Goal: Task Accomplishment & Management: Use online tool/utility

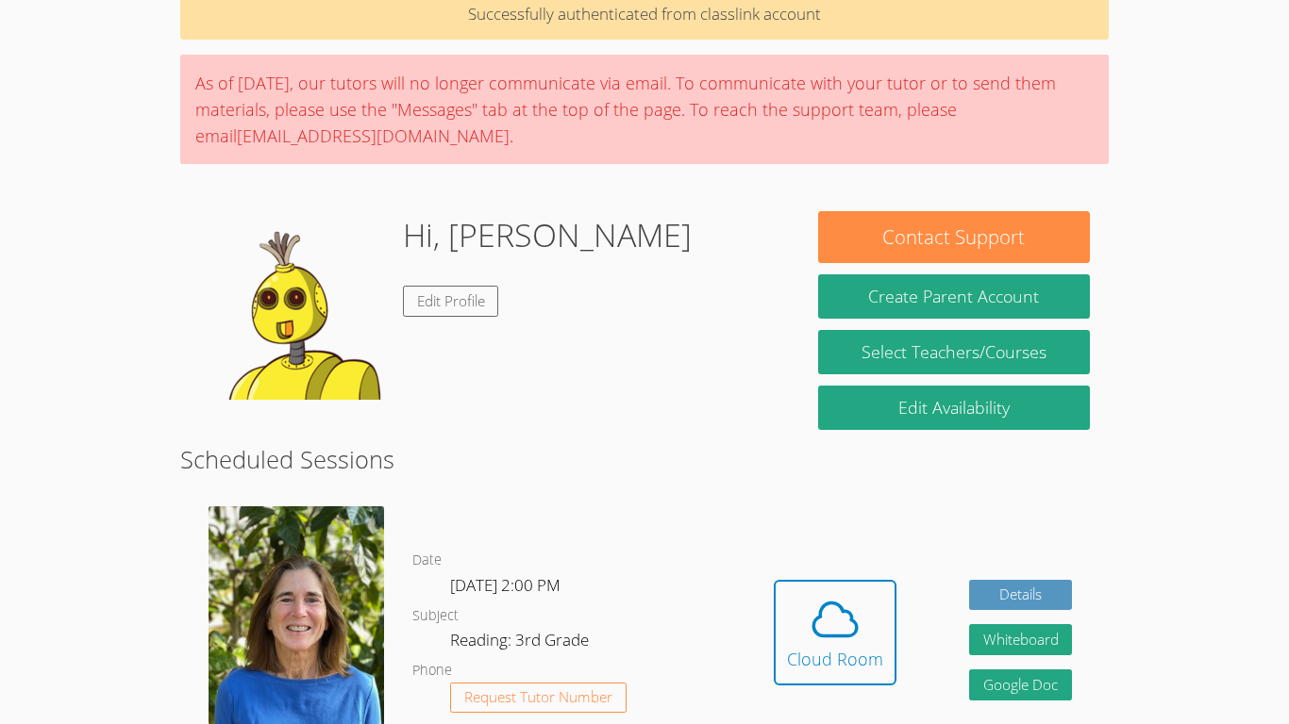
scroll to position [186, 0]
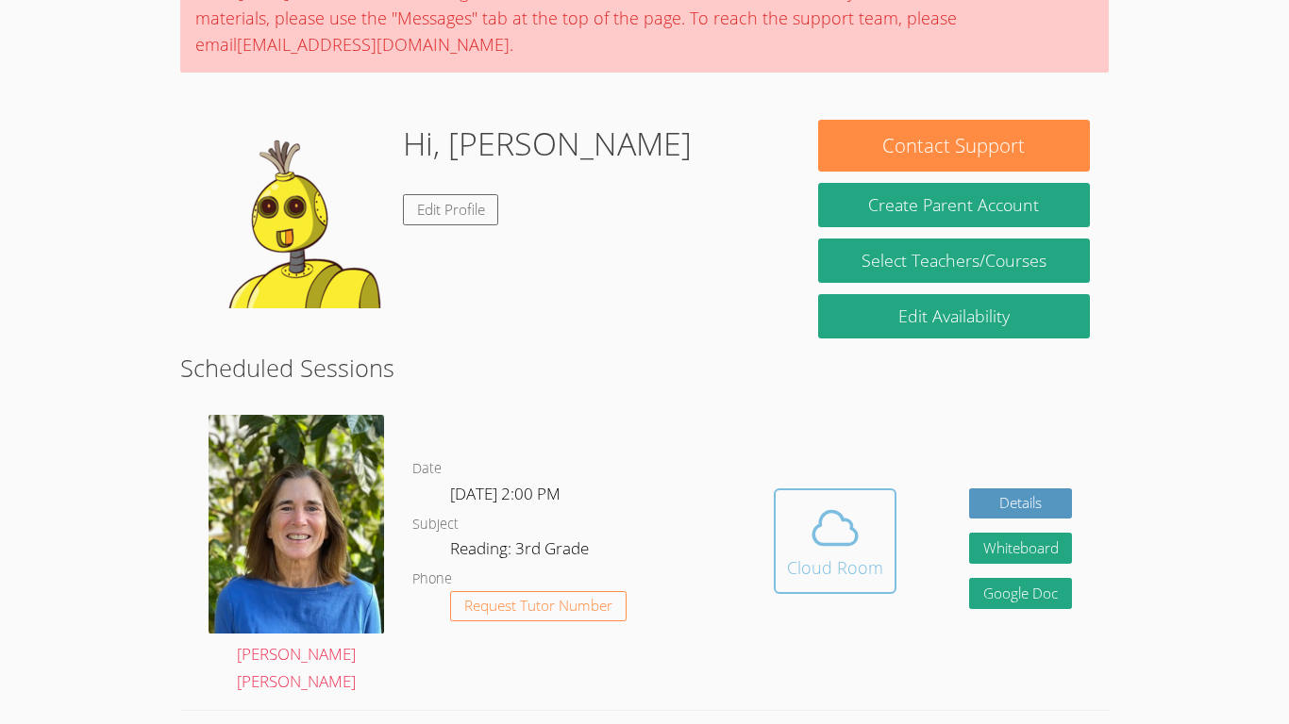
click at [777, 513] on button "Cloud Room" at bounding box center [835, 542] width 123 height 106
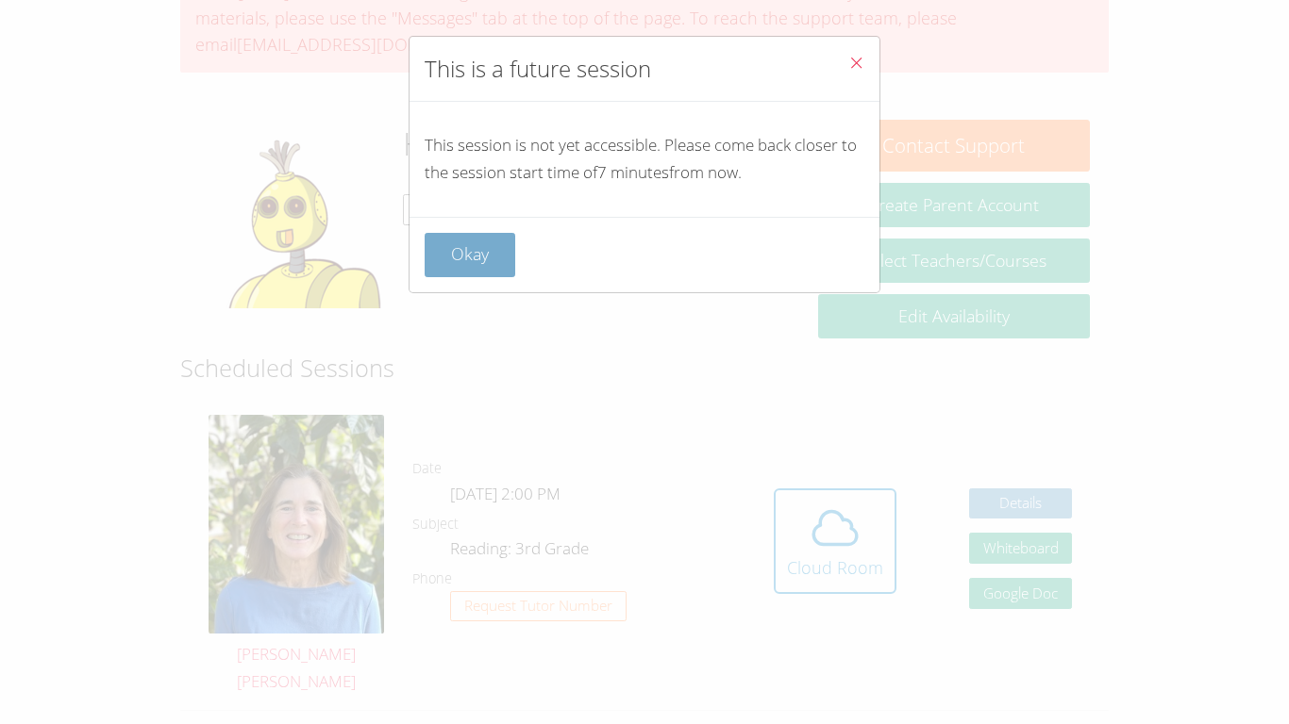
click at [492, 259] on button "Okay" at bounding box center [469, 255] width 91 height 44
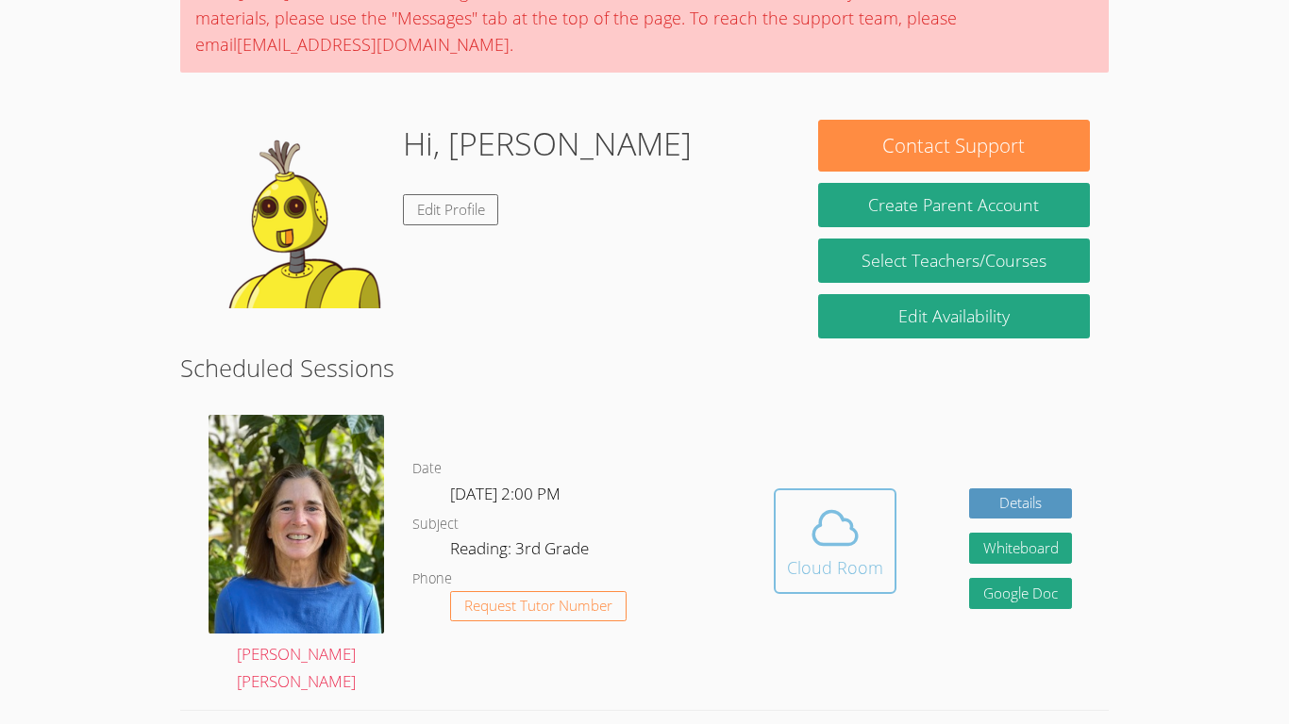
click at [884, 574] on button "Cloud Room" at bounding box center [835, 542] width 123 height 106
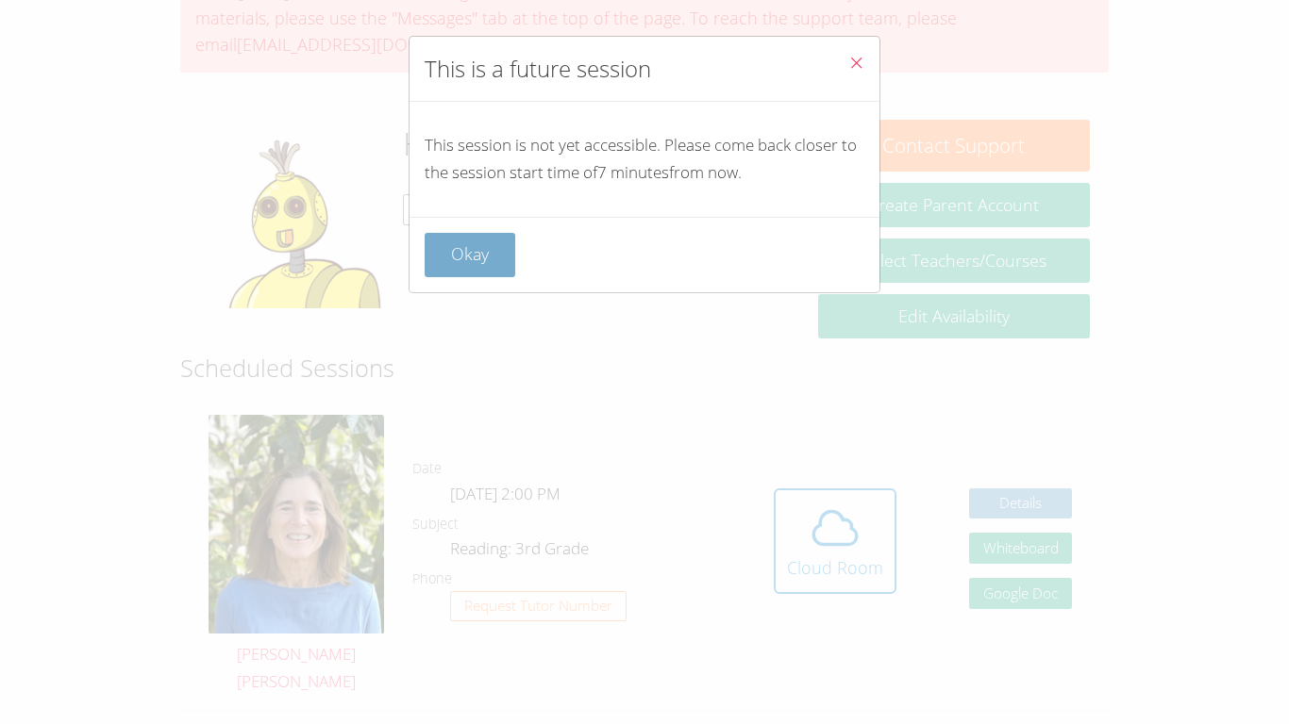
click at [494, 253] on button "Okay" at bounding box center [469, 255] width 91 height 44
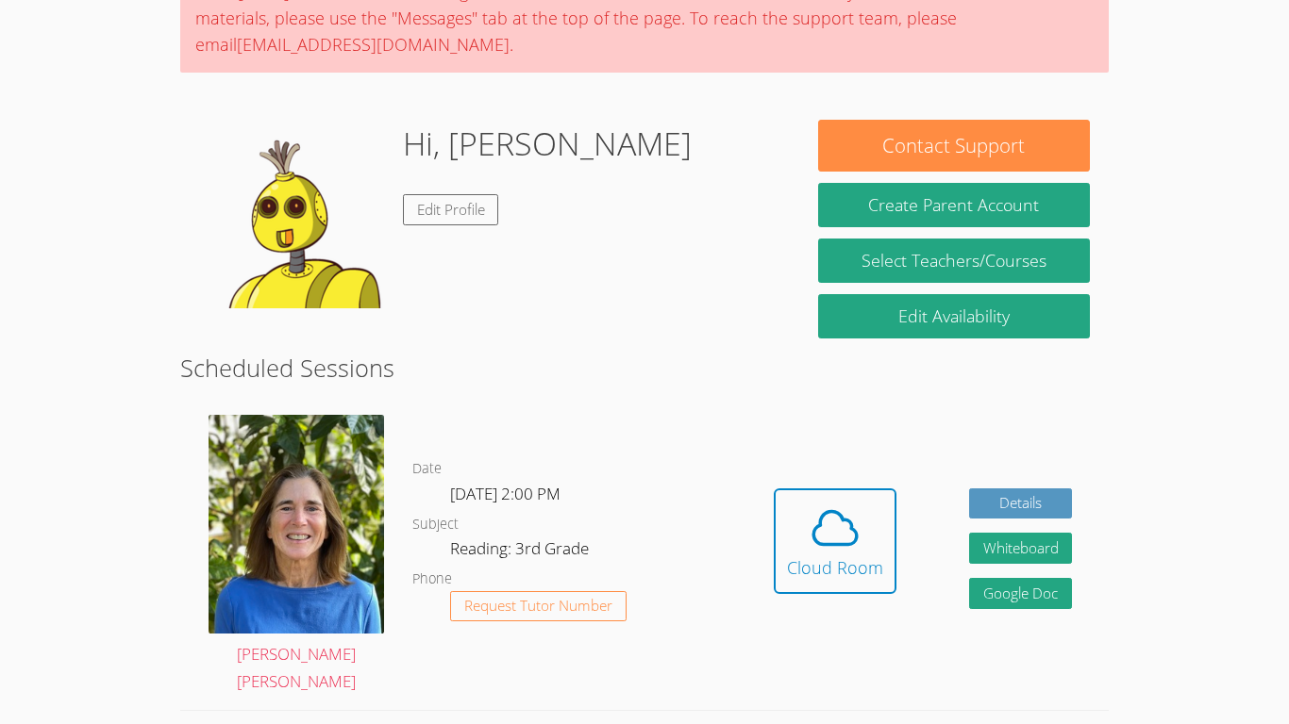
click at [494, 253] on div "Hi, Jesse Edit Profile" at bounding box center [547, 214] width 289 height 189
click at [802, 473] on div "Hidden Cloud Room Details Whiteboard Hidden Google Doc" at bounding box center [922, 555] width 371 height 309
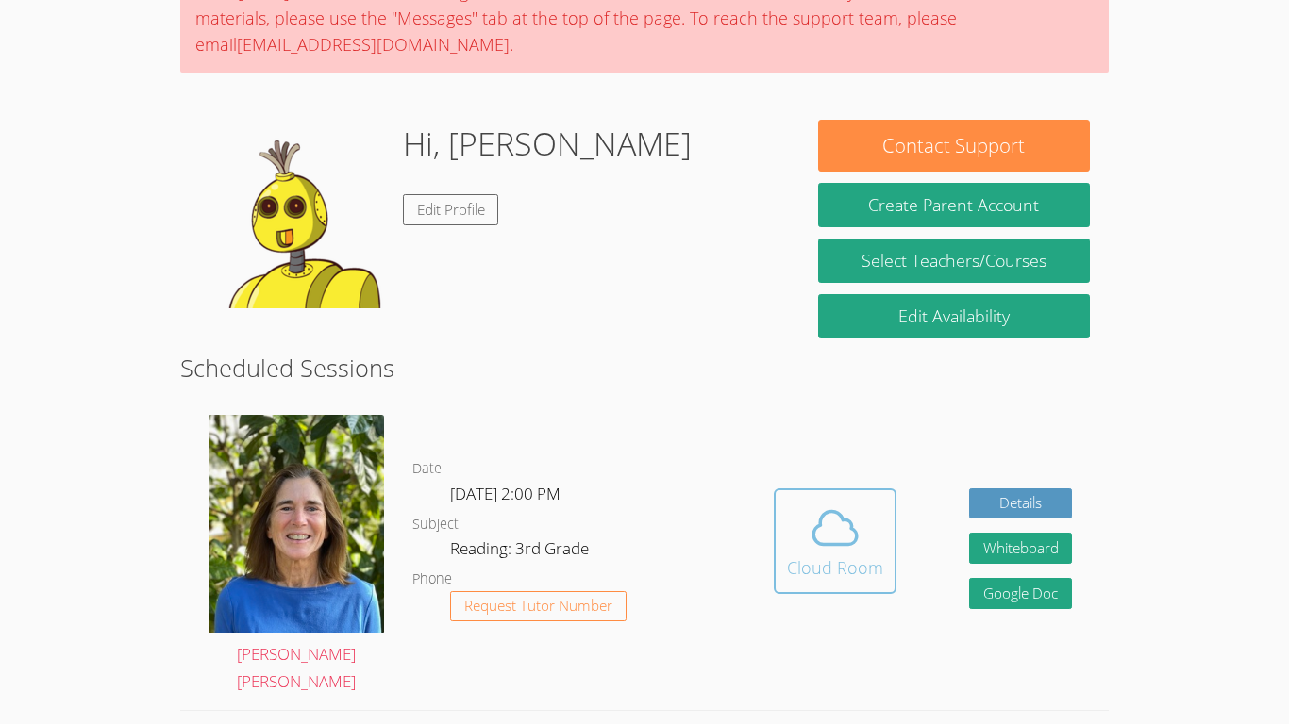
click at [808, 506] on icon at bounding box center [834, 528] width 53 height 53
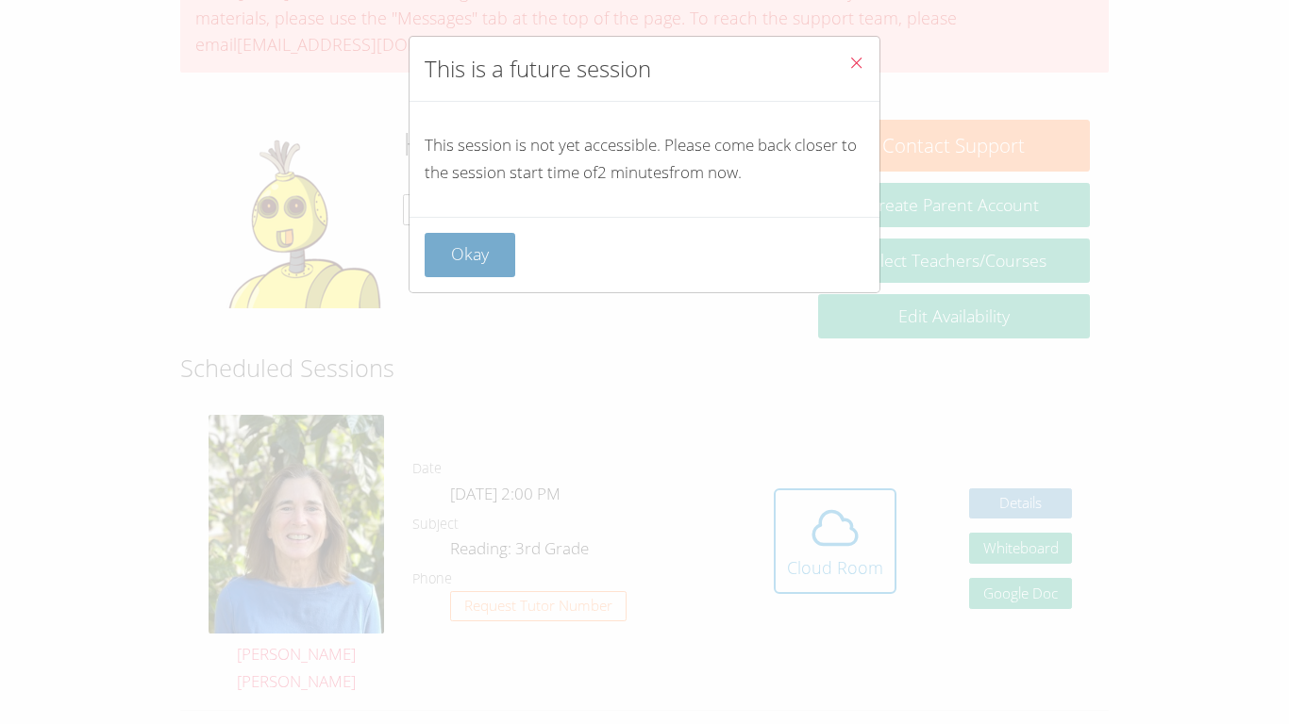
click at [493, 264] on button "Okay" at bounding box center [469, 255] width 91 height 44
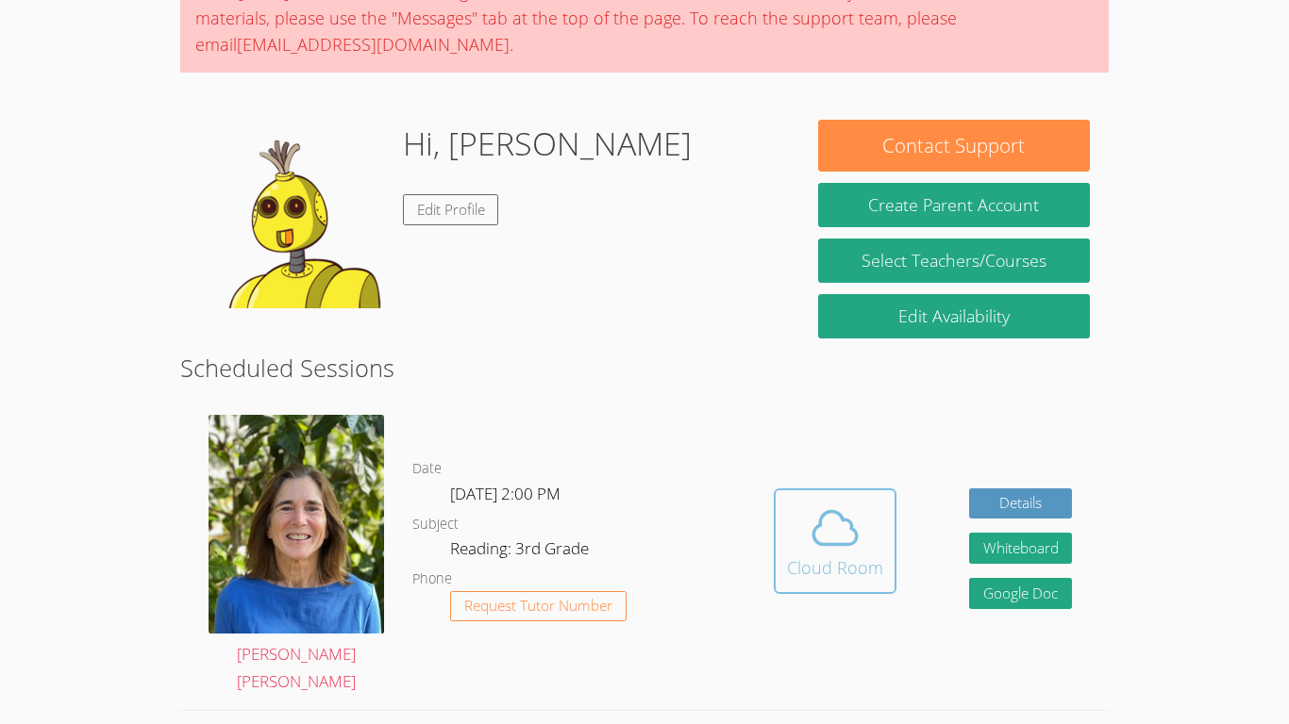
click at [846, 504] on icon at bounding box center [834, 528] width 53 height 53
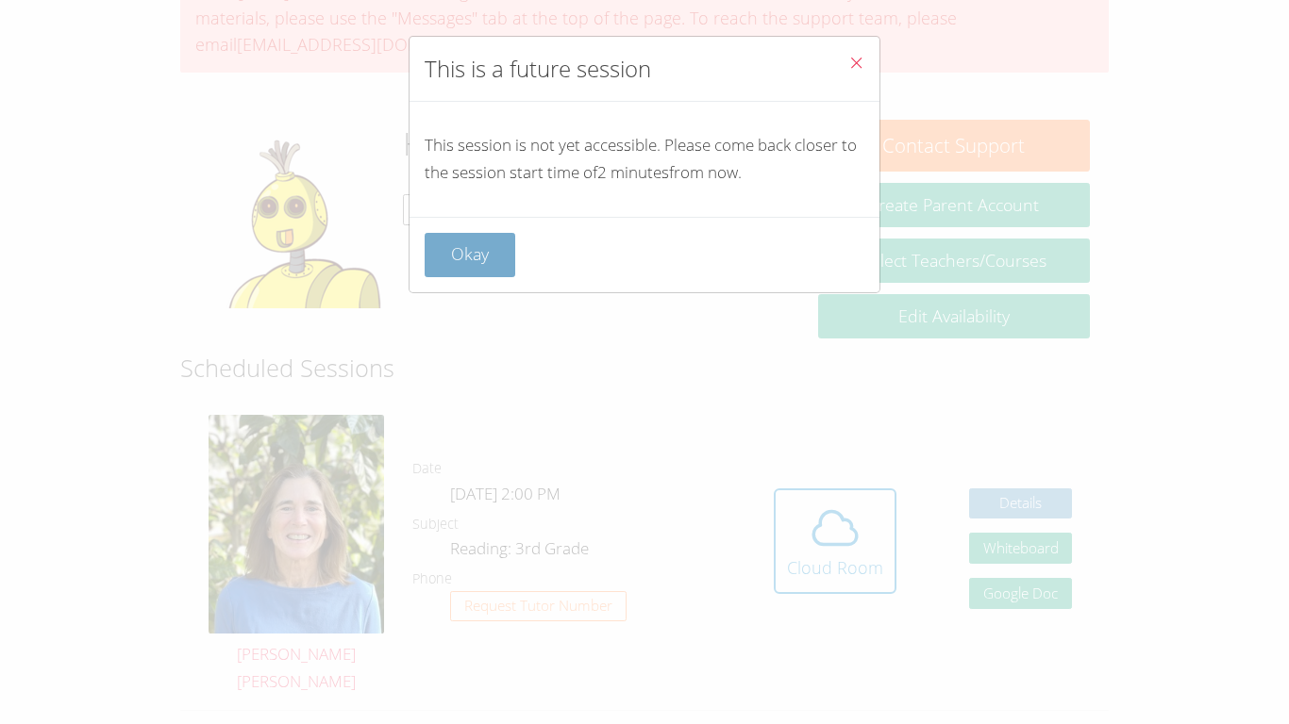
click at [450, 253] on button "Okay" at bounding box center [469, 255] width 91 height 44
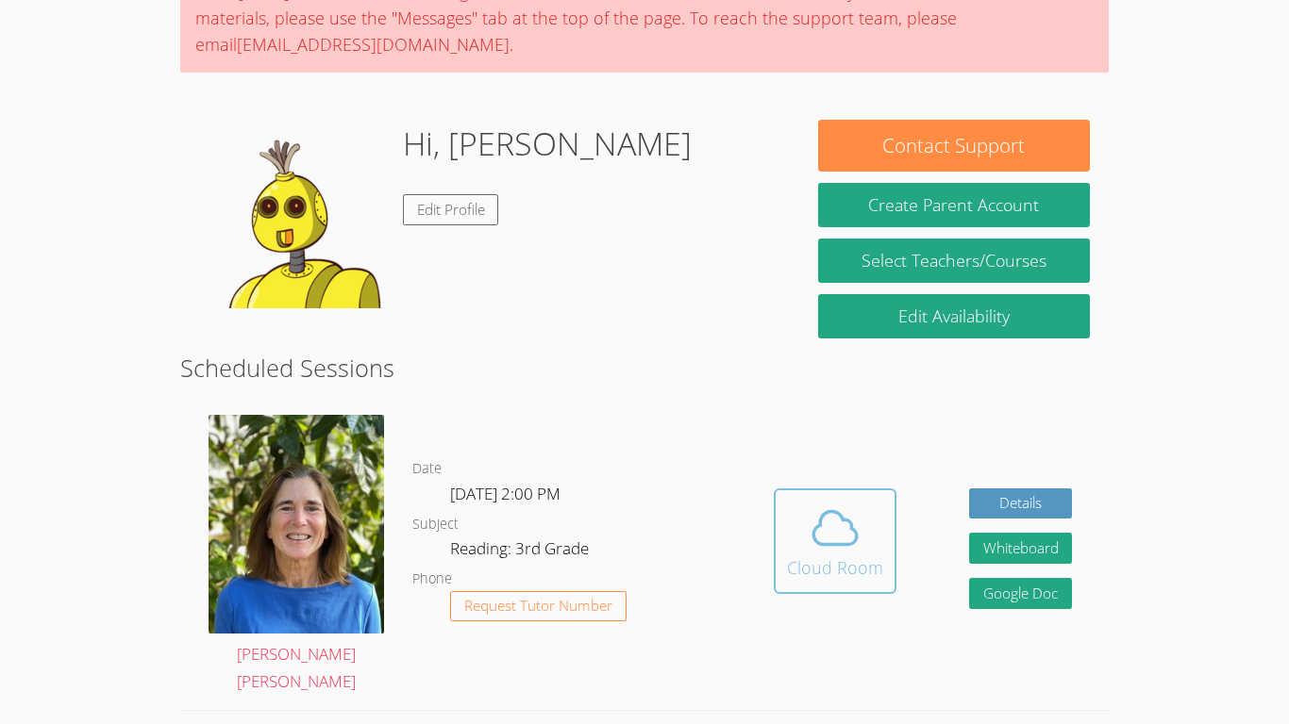
click at [854, 540] on icon at bounding box center [834, 528] width 53 height 53
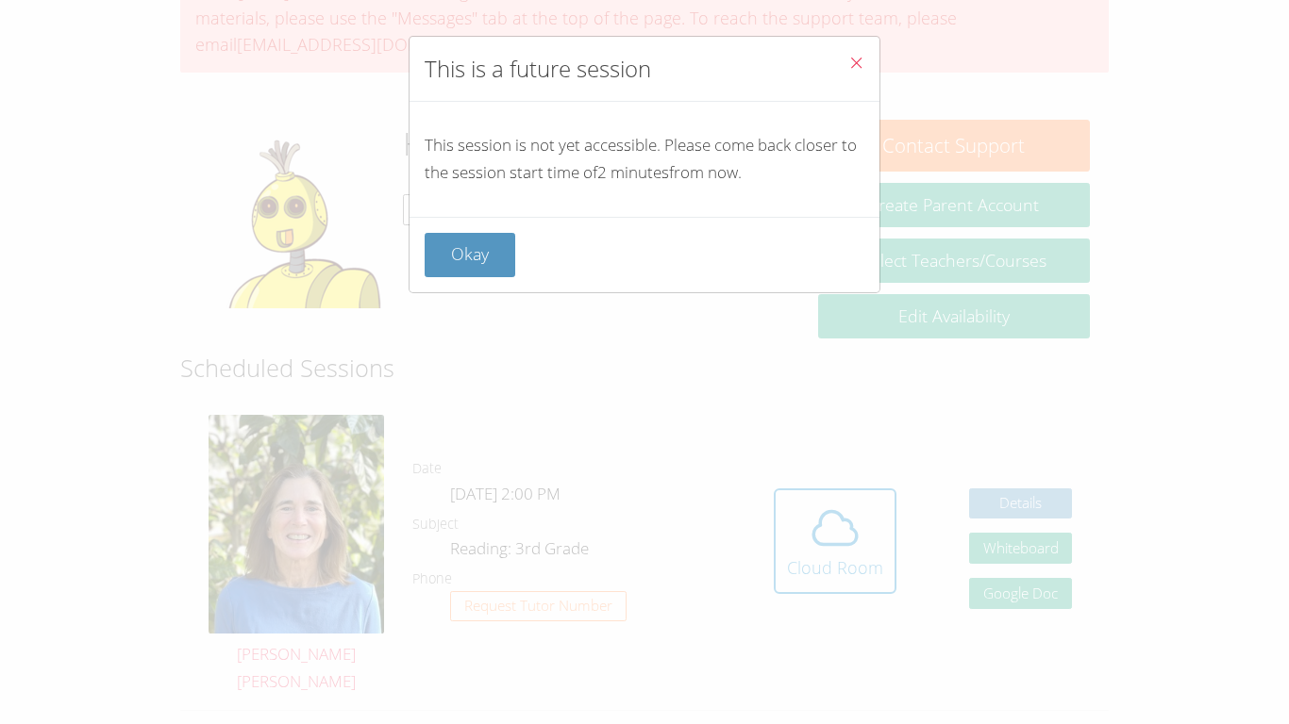
click at [857, 66] on icon "Close" at bounding box center [856, 63] width 16 height 16
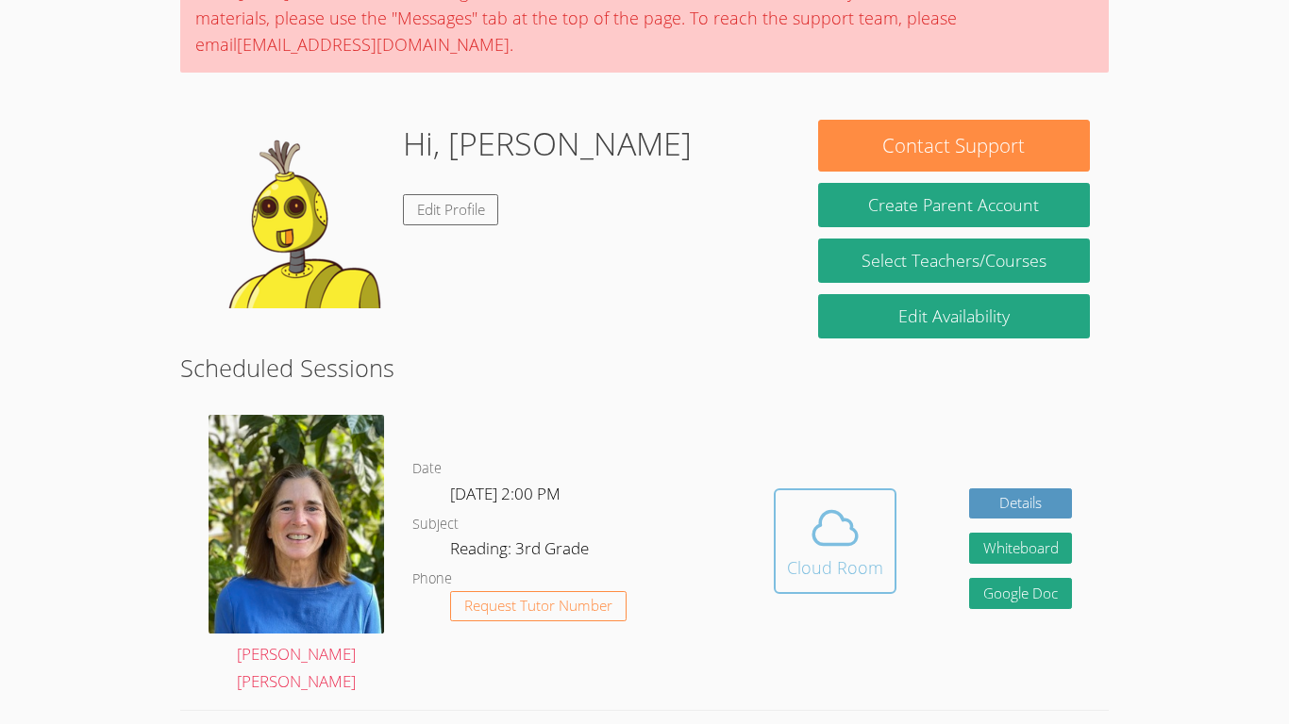
click at [820, 502] on icon at bounding box center [834, 528] width 53 height 53
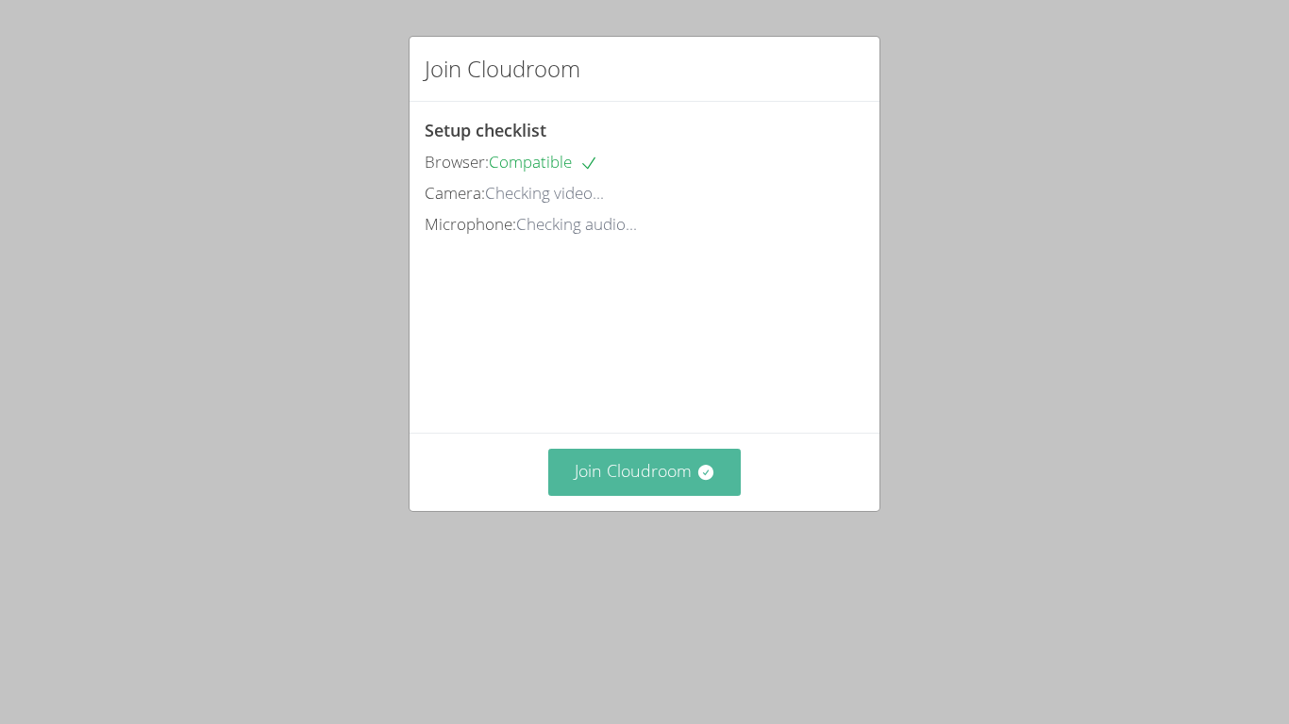
click at [645, 495] on button "Join Cloudroom" at bounding box center [644, 472] width 193 height 46
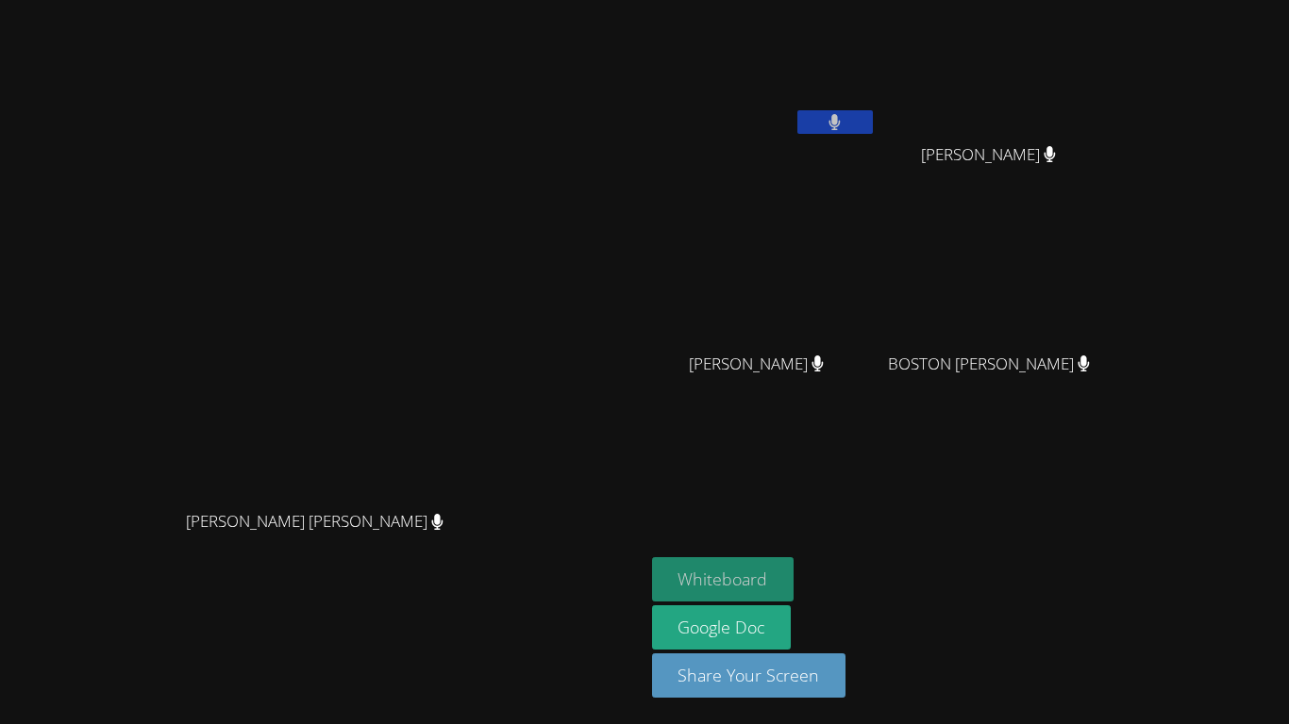
click at [794, 597] on button "Whiteboard" at bounding box center [723, 579] width 142 height 44
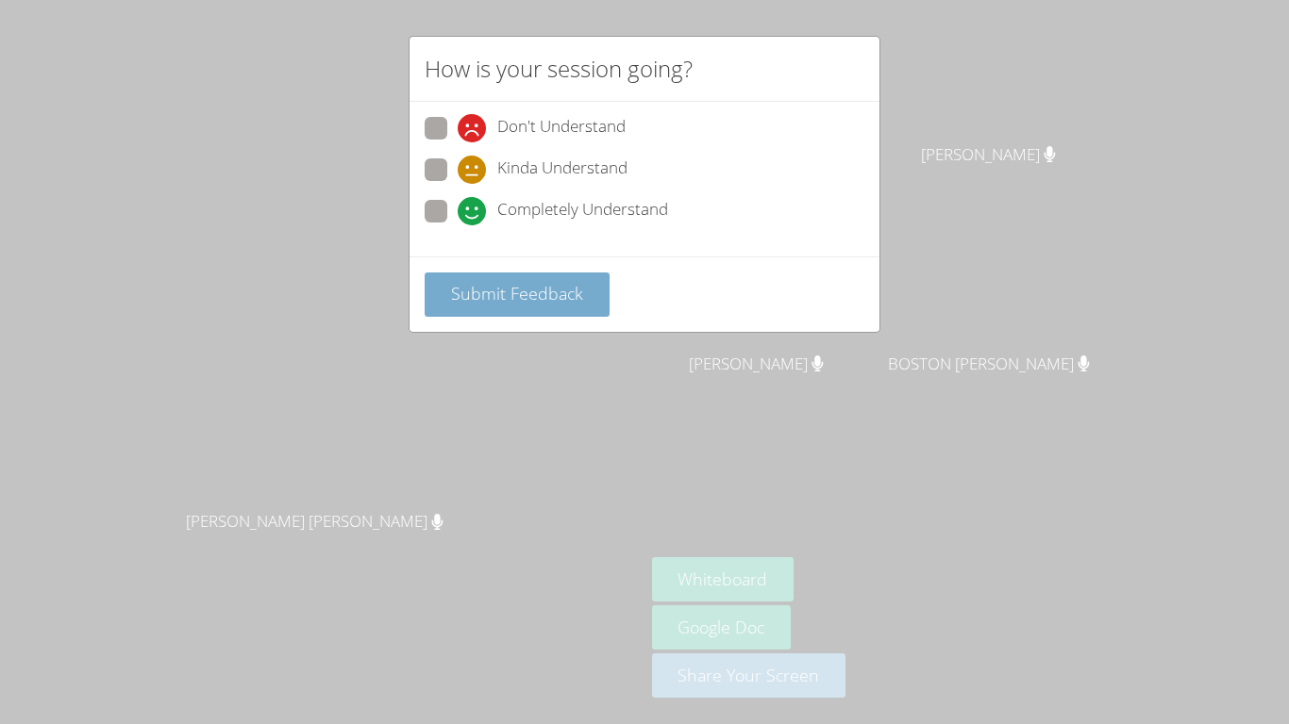
click at [567, 288] on span "Submit Feedback" at bounding box center [517, 293] width 132 height 23
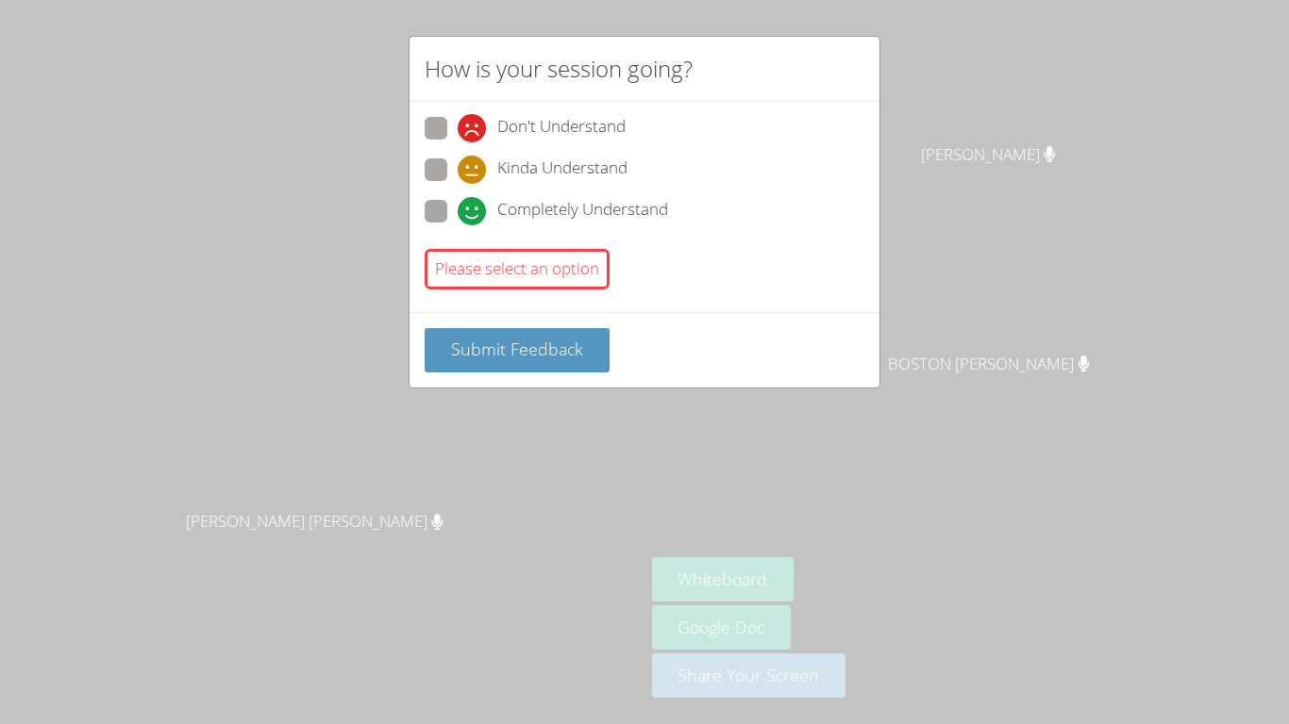
click at [458, 225] on span at bounding box center [458, 225] width 0 height 0
click at [458, 216] on input "Completely Understand" at bounding box center [466, 208] width 16 height 16
radio input "true"
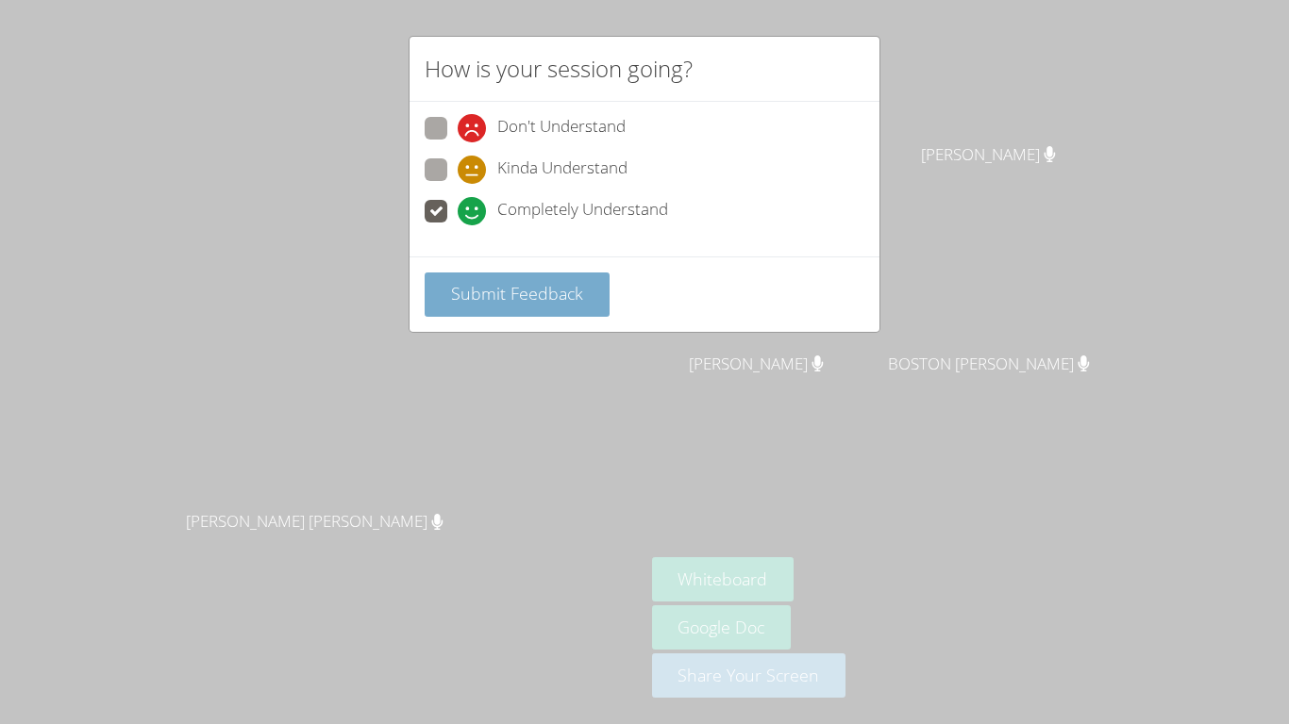
click at [530, 303] on span "Submit Feedback" at bounding box center [517, 293] width 132 height 23
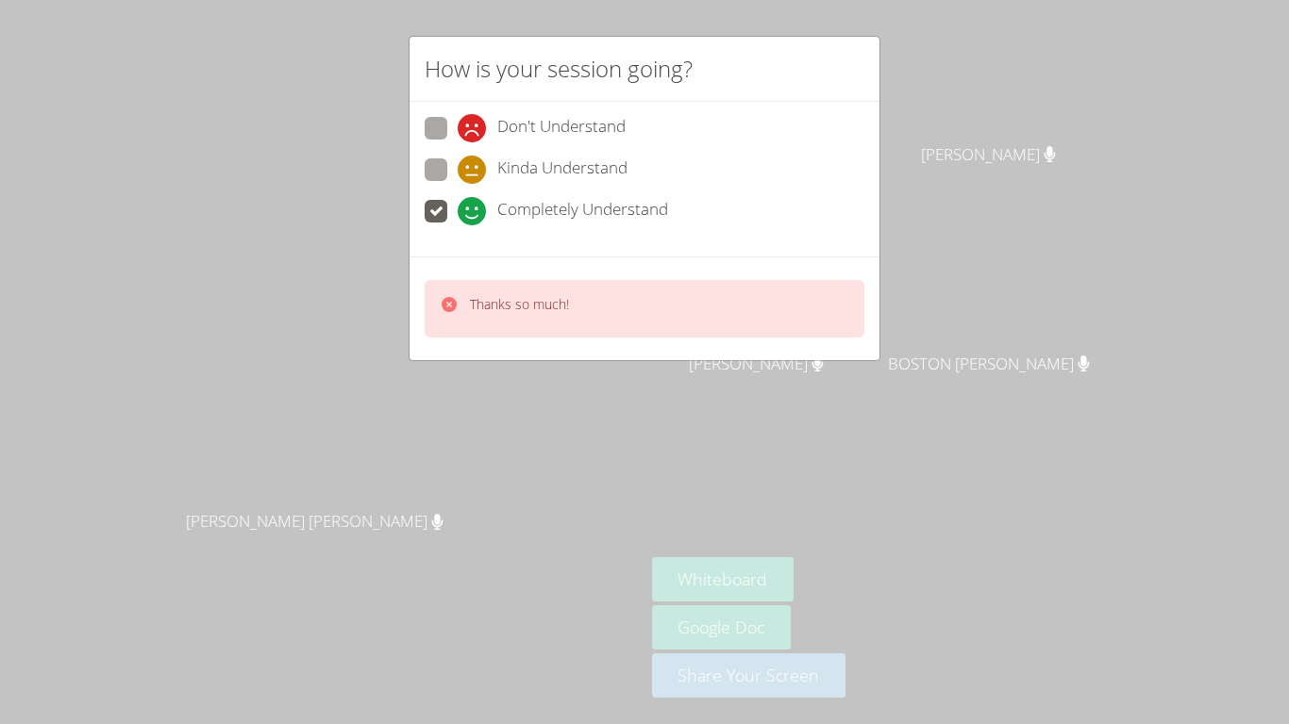
click at [602, 424] on div "How is your session going? Don't Understand Kinda Understand Completely Underst…" at bounding box center [644, 362] width 1289 height 724
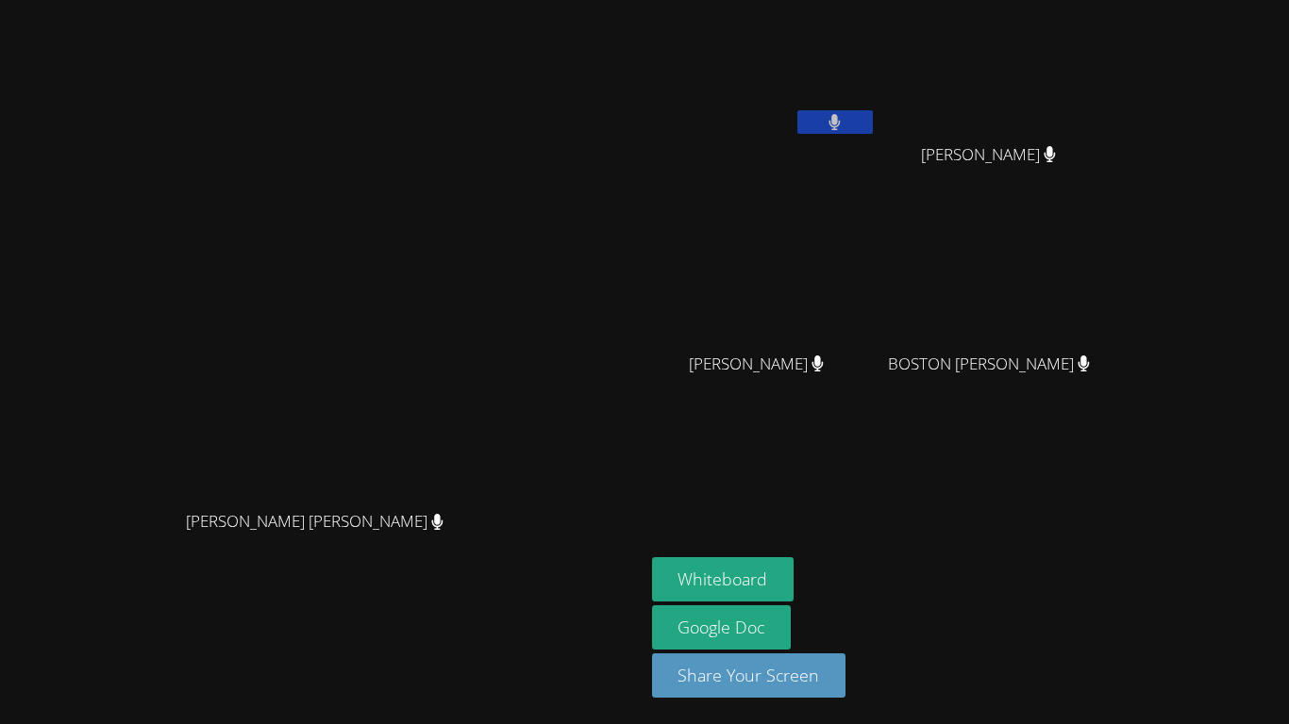
click at [873, 131] on button at bounding box center [834, 122] width 75 height 24
click at [1057, 128] on video at bounding box center [996, 71] width 225 height 126
click at [873, 128] on button at bounding box center [834, 122] width 75 height 24
click at [873, 123] on button at bounding box center [834, 122] width 75 height 24
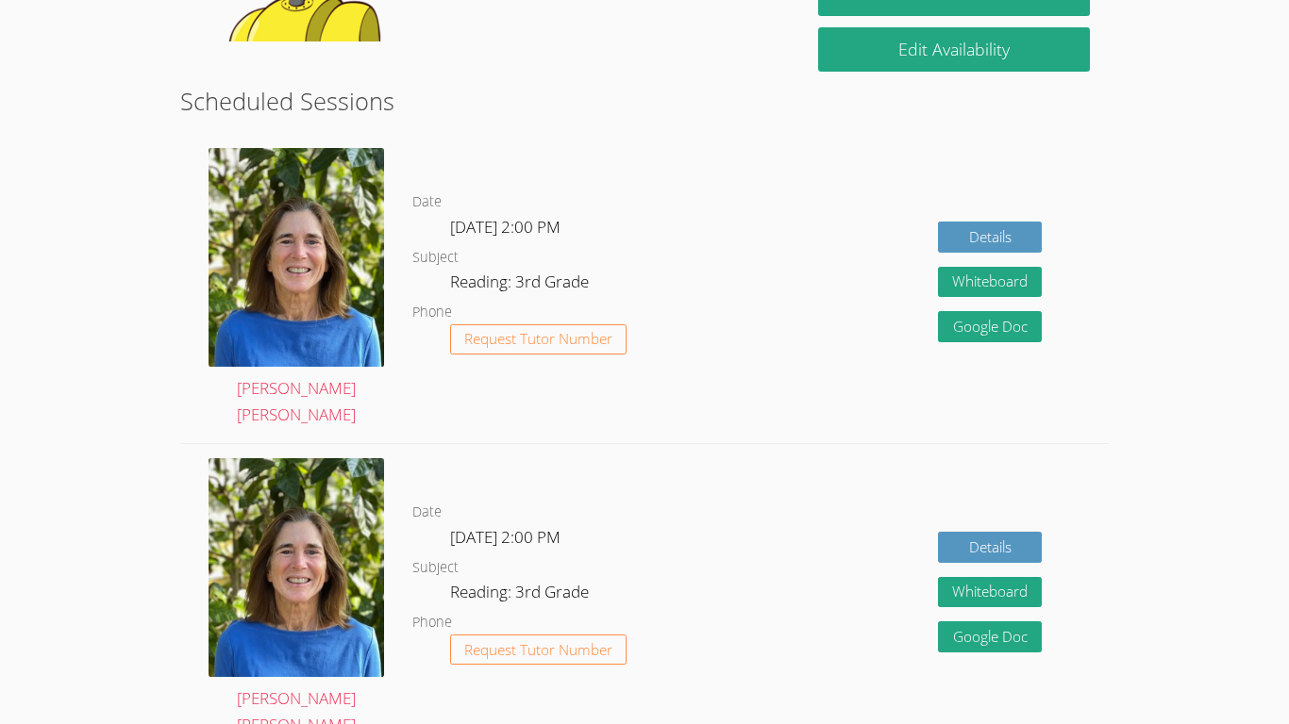
scroll to position [390, 0]
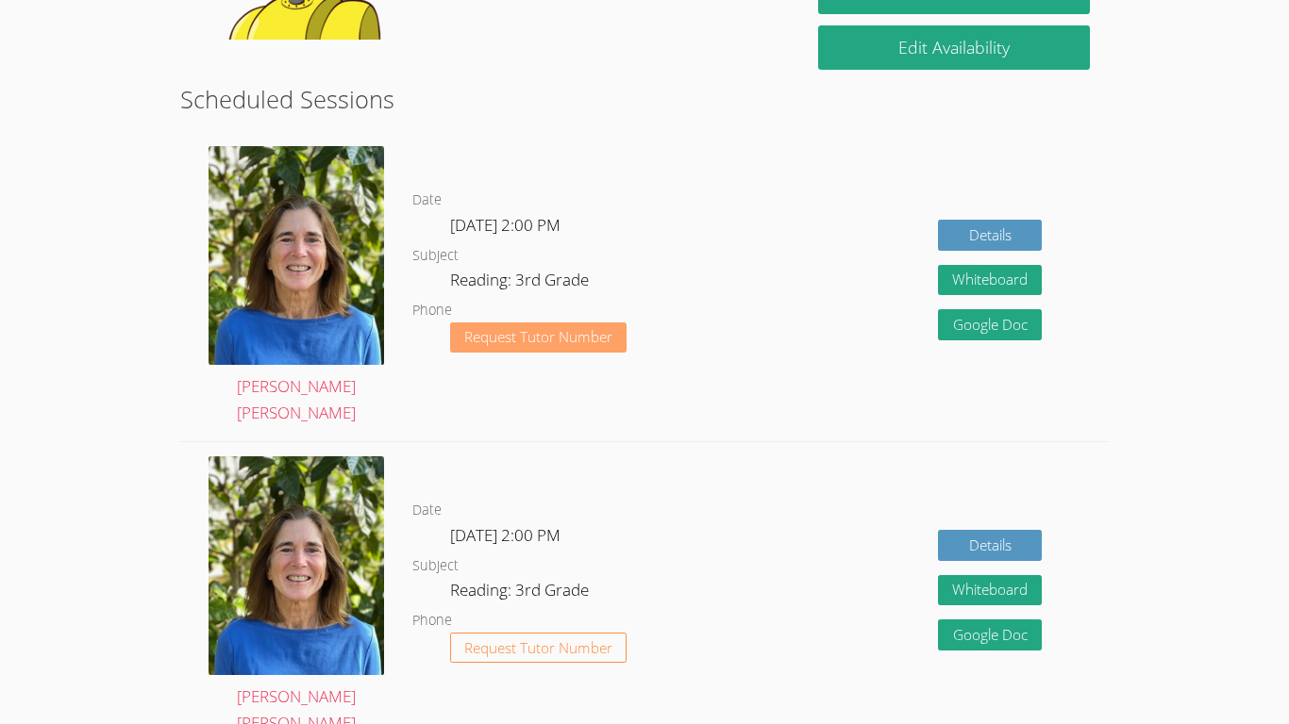
click at [624, 323] on button "Request Tutor Number" at bounding box center [538, 338] width 176 height 31
